Goal: Information Seeking & Learning: Learn about a topic

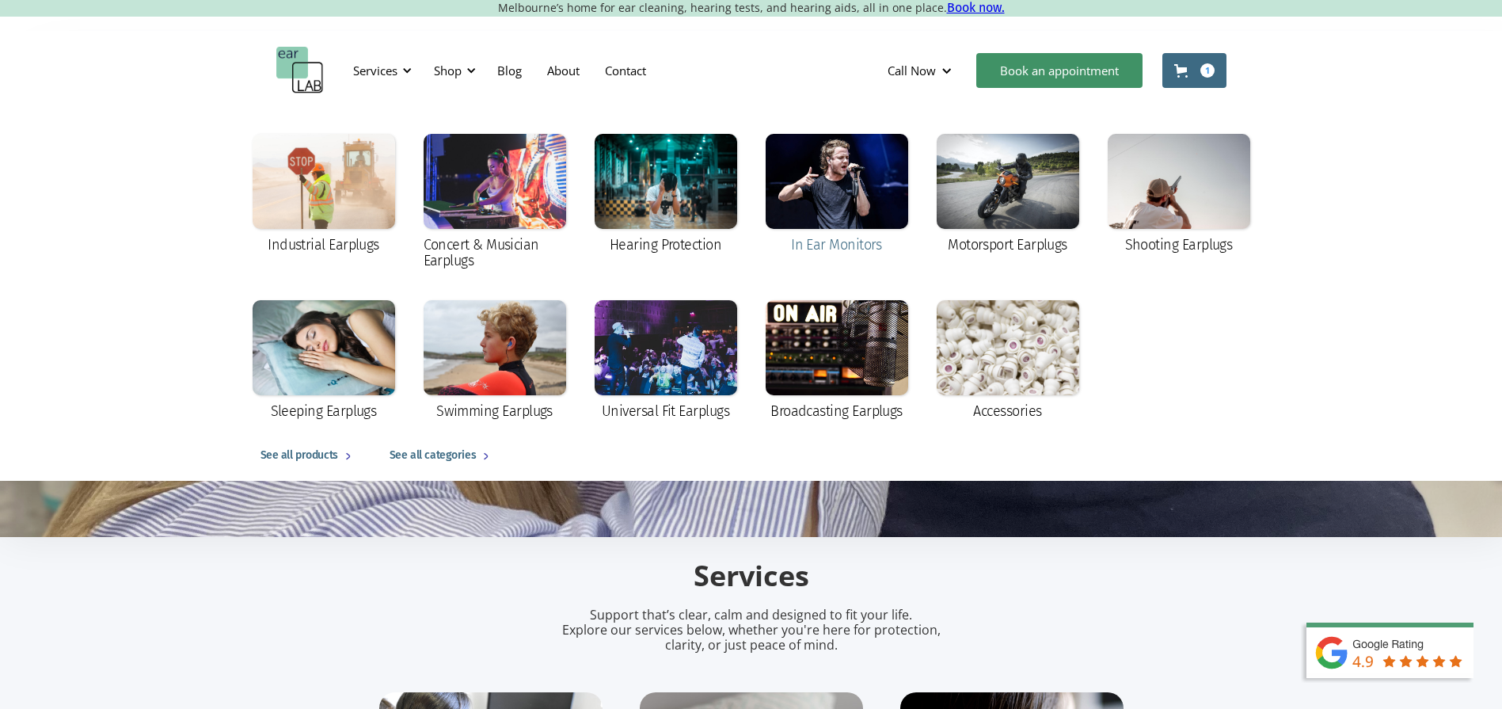
click at [877, 166] on div at bounding box center [837, 181] width 143 height 95
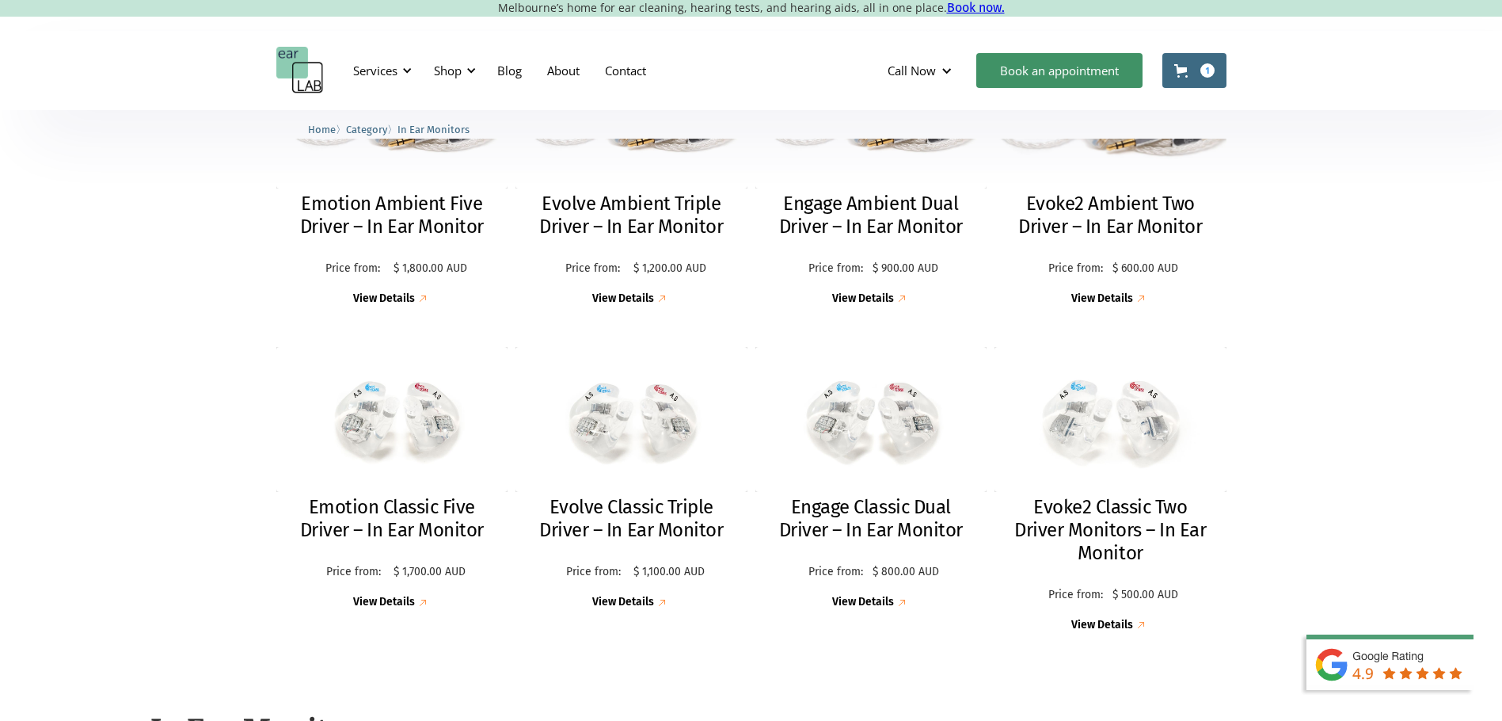
scroll to position [396, 0]
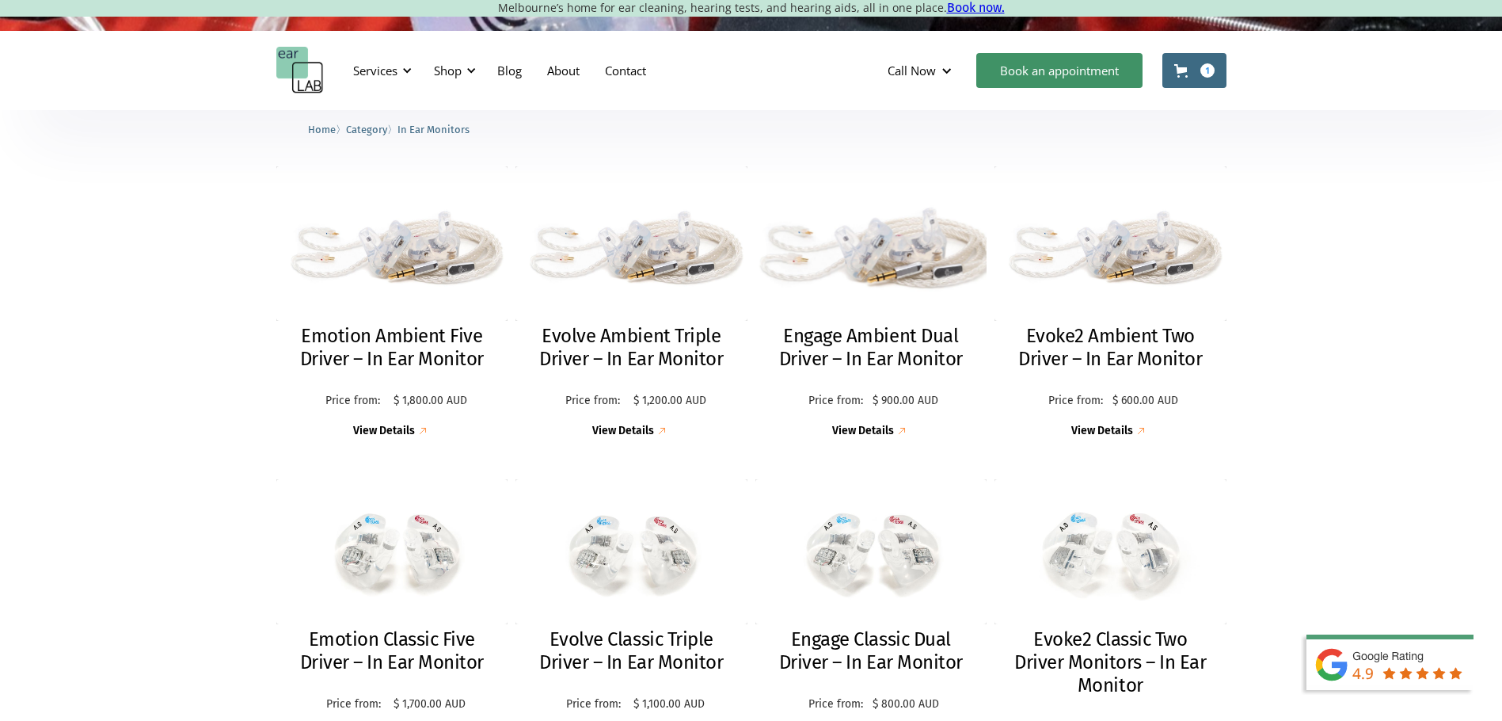
click at [904, 276] on img at bounding box center [871, 243] width 255 height 170
click at [854, 246] on img at bounding box center [870, 243] width 253 height 169
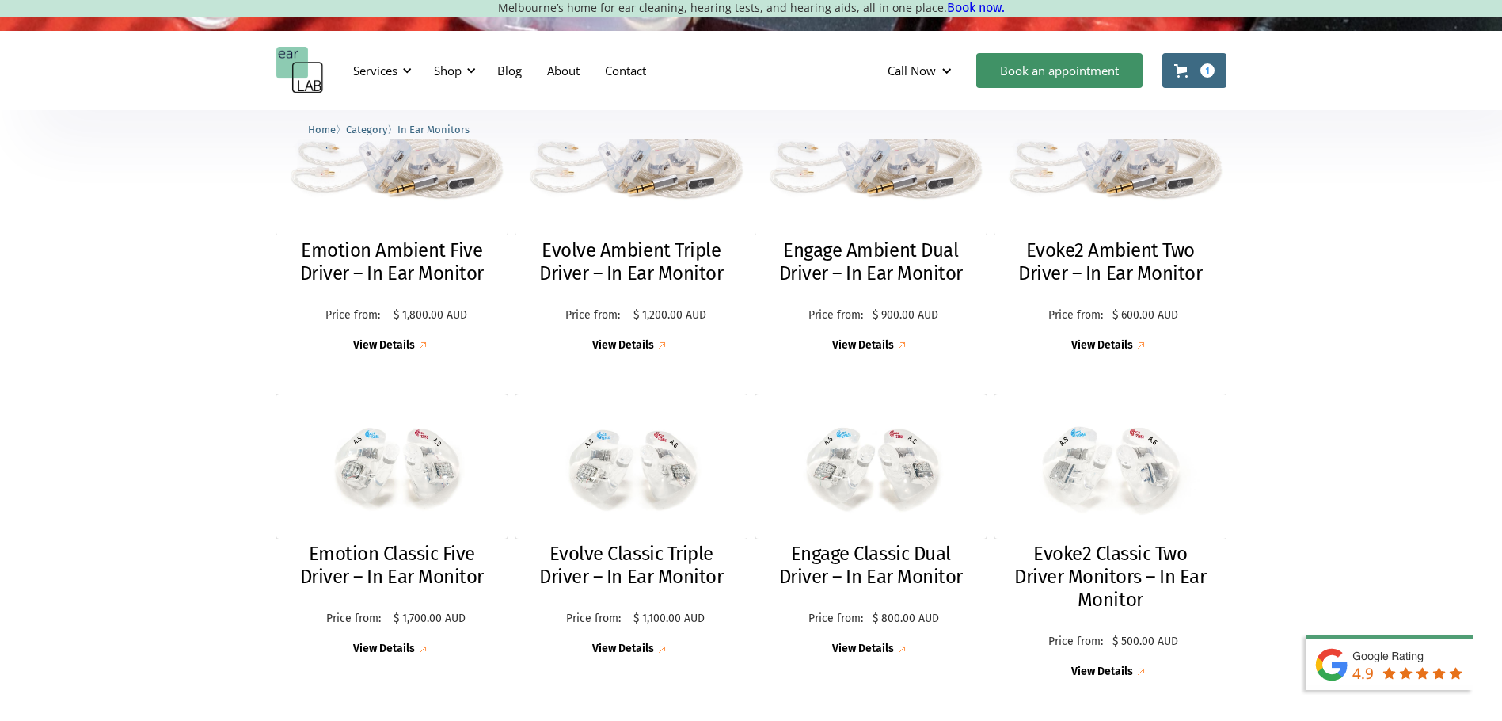
scroll to position [482, 0]
